Goal: Obtain resource: Download file/media

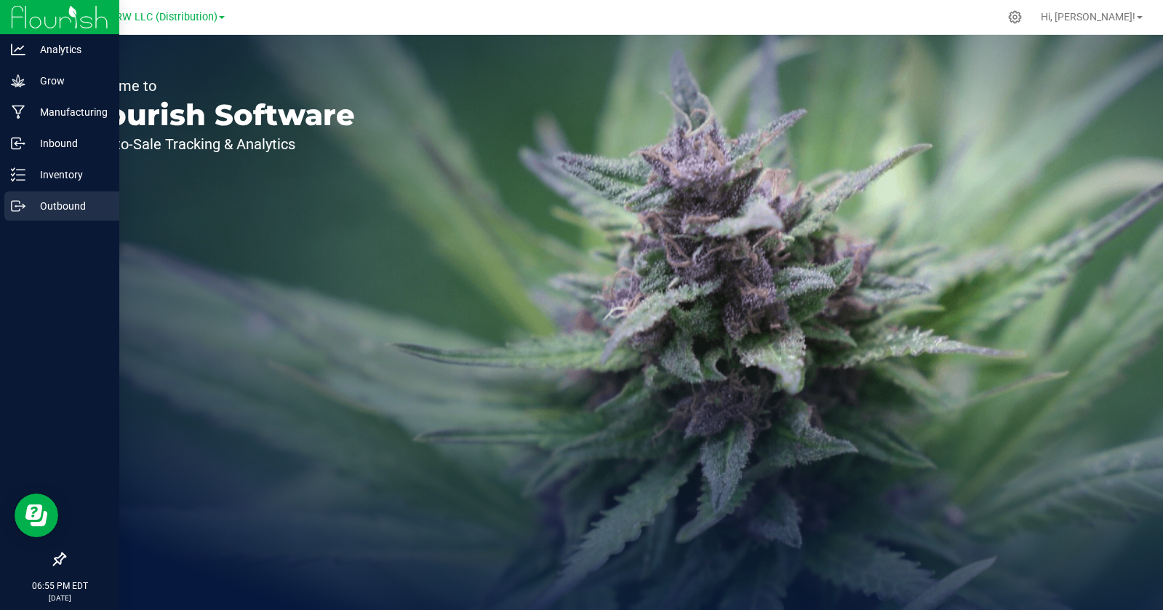
click at [23, 201] on icon at bounding box center [18, 206] width 15 height 15
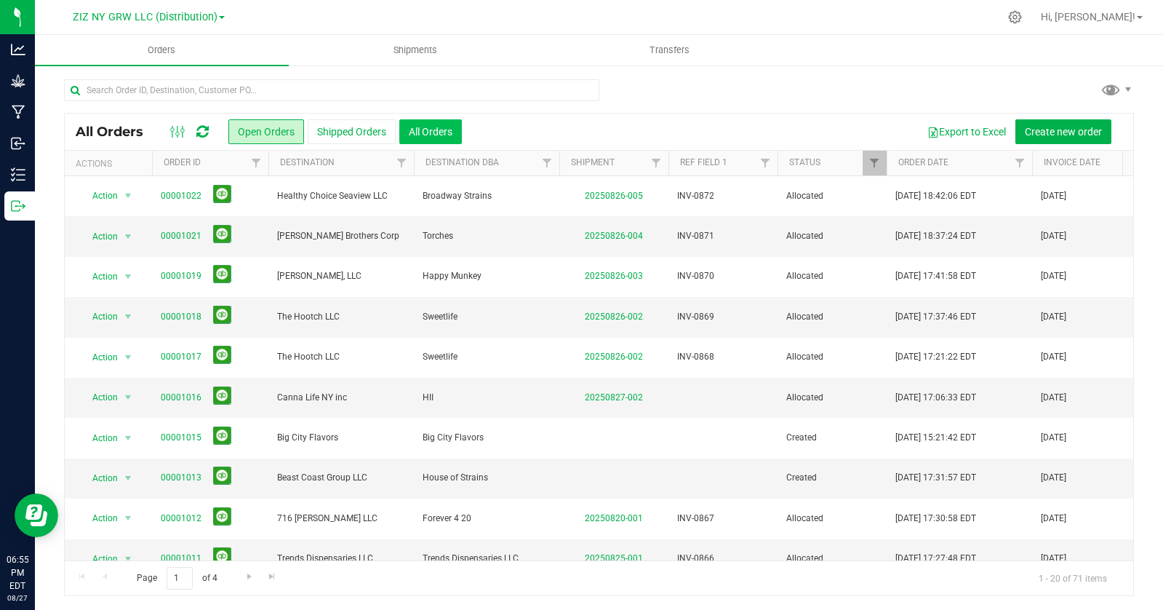
click at [432, 128] on button "All Orders" at bounding box center [430, 131] width 63 height 25
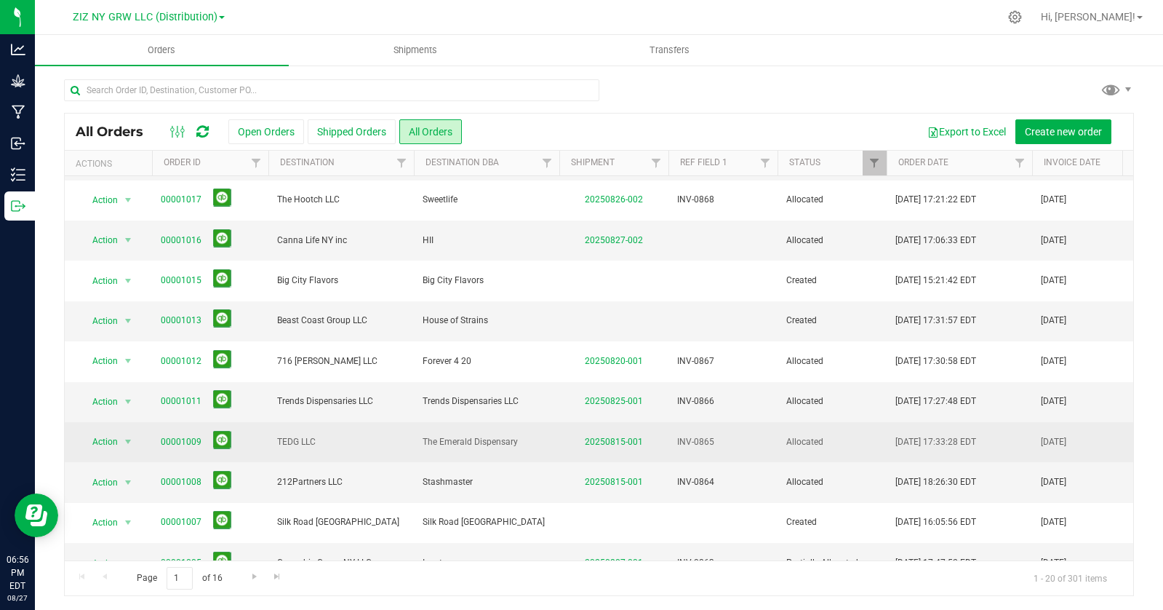
scroll to position [162, 0]
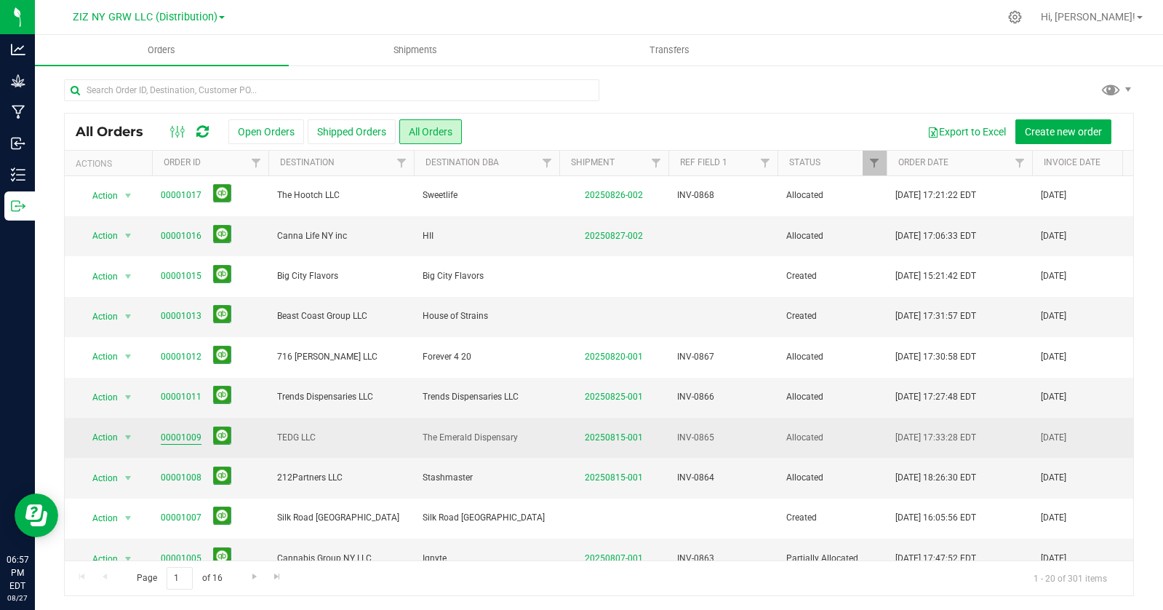
click at [179, 442] on link "00001009" at bounding box center [181, 438] width 41 height 14
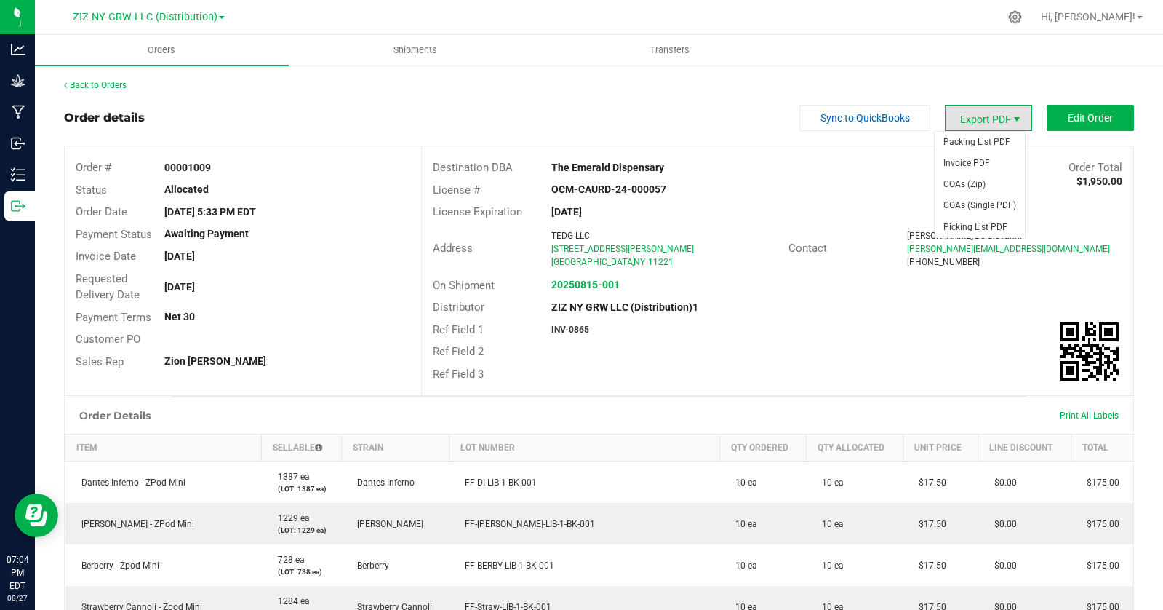
click at [1012, 116] on span "Export PDF" at bounding box center [1017, 120] width 12 height 12
click at [981, 156] on span "Invoice PDF" at bounding box center [980, 163] width 90 height 21
click at [1011, 114] on span "Export PDF" at bounding box center [1017, 120] width 12 height 12
click at [1007, 157] on span "Invoice PDF" at bounding box center [980, 163] width 90 height 21
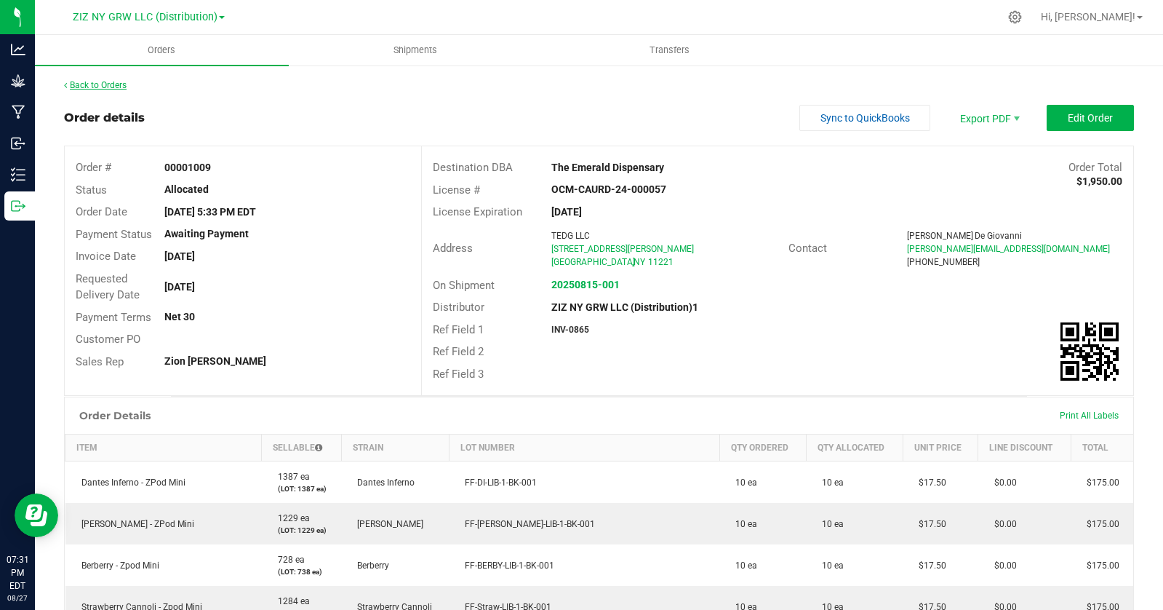
click at [96, 84] on link "Back to Orders" at bounding box center [95, 85] width 63 height 10
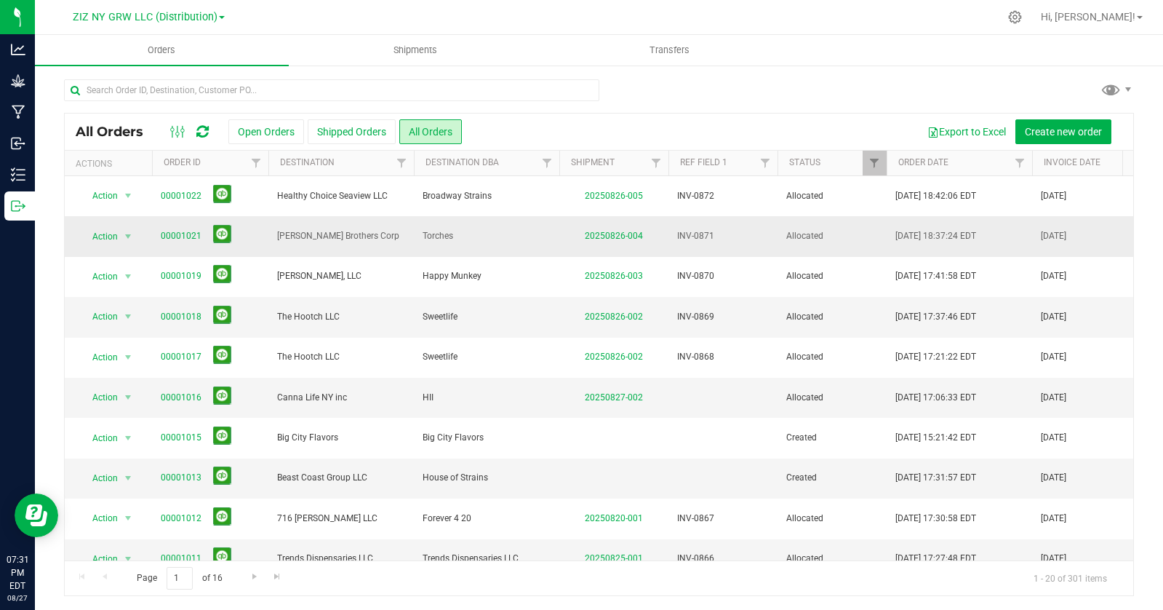
click at [399, 238] on span "[PERSON_NAME] Brothers Corp" at bounding box center [341, 236] width 128 height 14
